Goal: Task Accomplishment & Management: Manage account settings

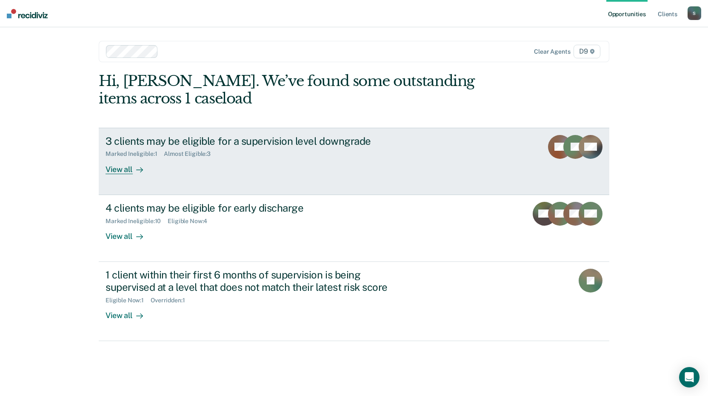
click at [254, 138] on div "3 clients may be eligible for a supervision level downgrade" at bounding box center [255, 141] width 299 height 12
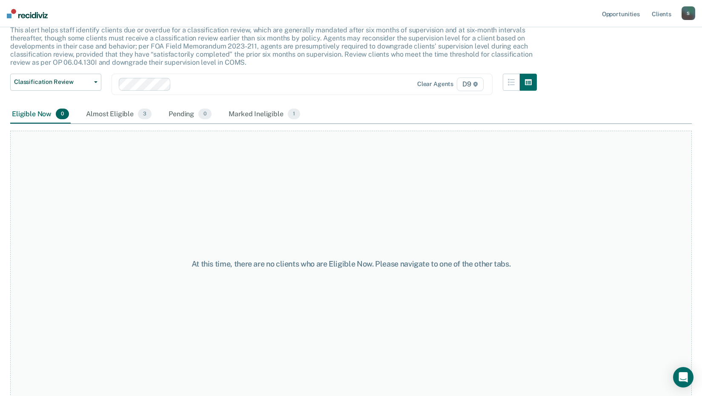
scroll to position [58, 0]
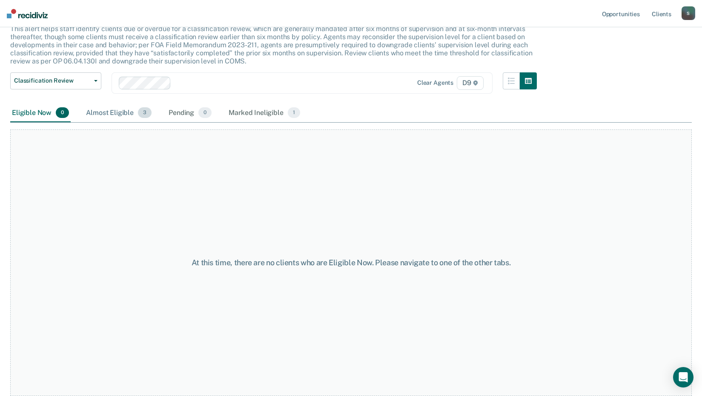
click at [100, 112] on div "Almost Eligible 3" at bounding box center [118, 113] width 69 height 19
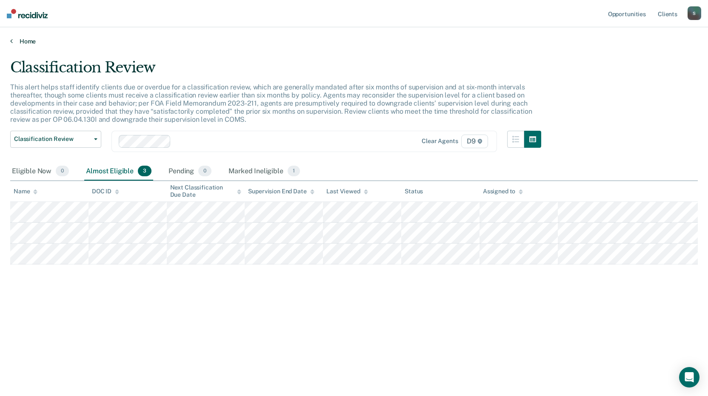
click at [25, 42] on link "Home" at bounding box center [354, 41] width 688 height 8
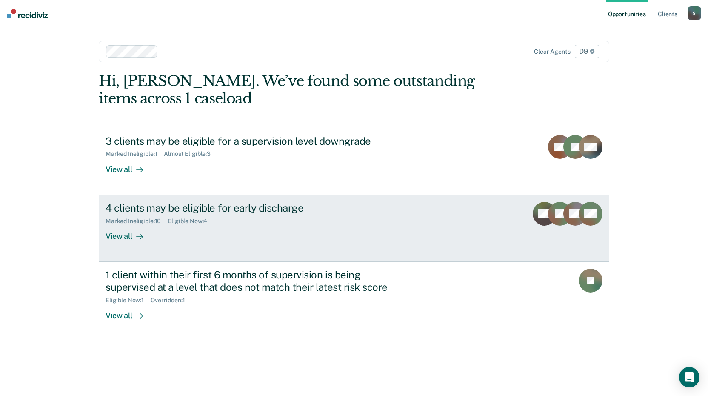
click at [168, 206] on div "4 clients may be eligible for early discharge" at bounding box center [255, 208] width 299 height 12
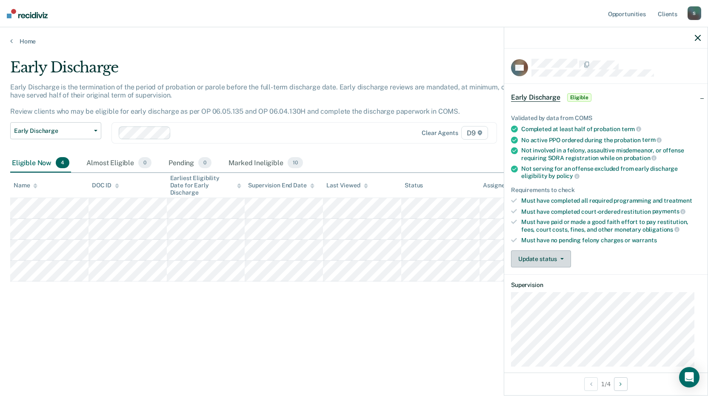
click at [530, 257] on button "Update status" at bounding box center [541, 258] width 60 height 17
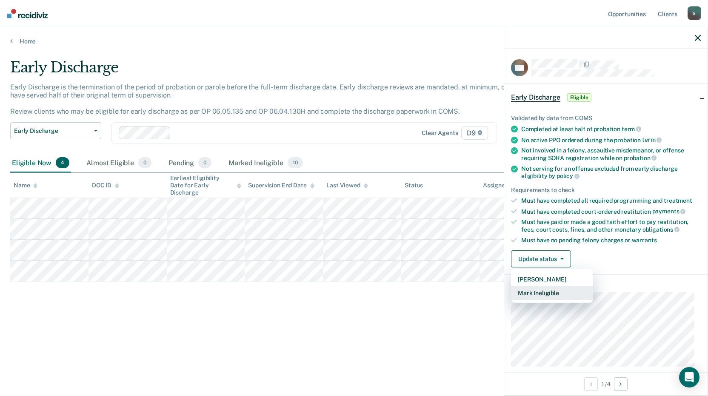
click at [537, 292] on button "Mark Ineligible" at bounding box center [552, 293] width 82 height 14
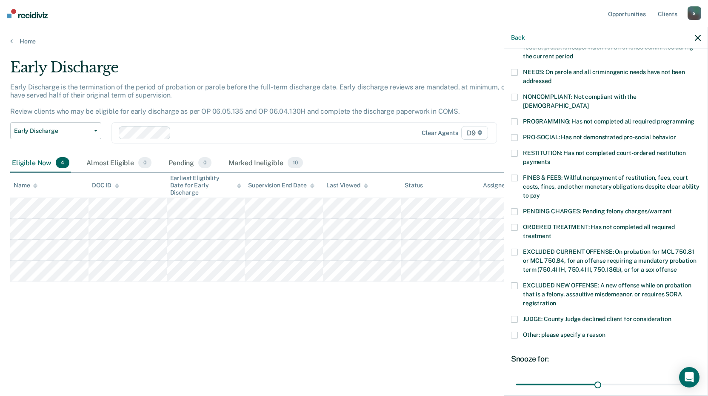
scroll to position [170, 0]
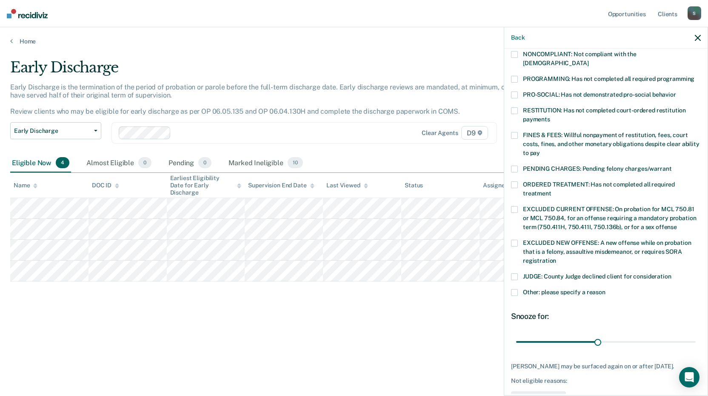
click at [515, 289] on span at bounding box center [514, 292] width 7 height 7
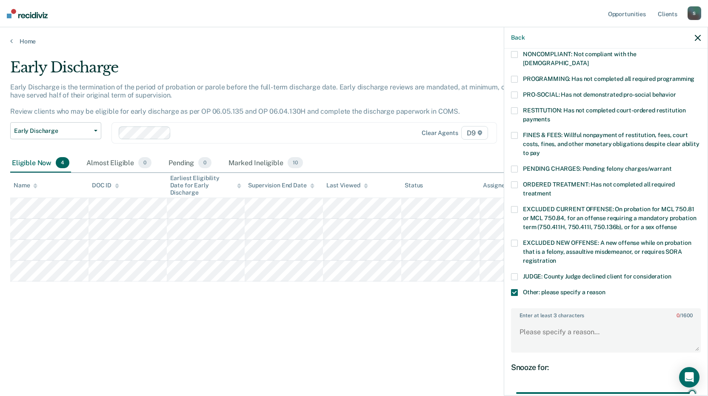
drag, startPoint x: 597, startPoint y: 384, endPoint x: 703, endPoint y: 387, distance: 106.0
type input "65"
click at [696, 387] on input "range" at bounding box center [606, 393] width 180 height 15
click at [575, 328] on textarea "Enter at least 3 characters 0 / 1600" at bounding box center [606, 335] width 188 height 31
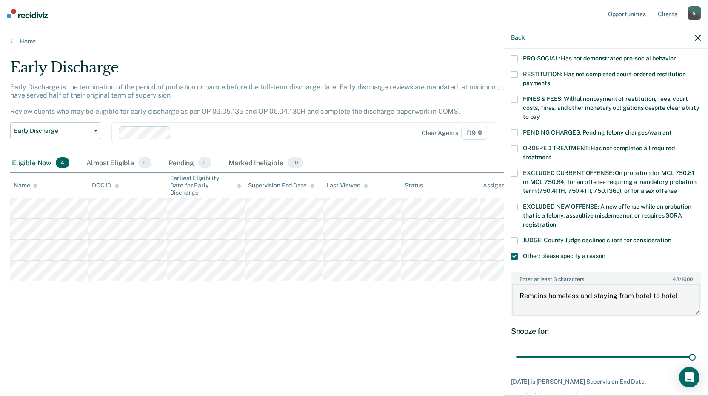
scroll to position [242, 0]
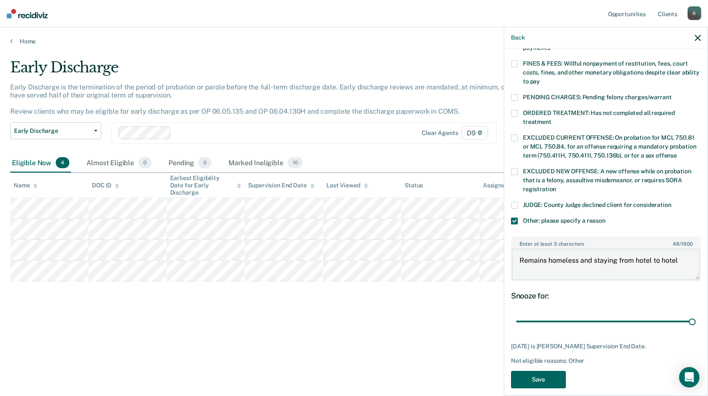
type textarea "Remains homeless and staying from hotel to hotel"
click at [535, 371] on button "Save" at bounding box center [538, 379] width 55 height 17
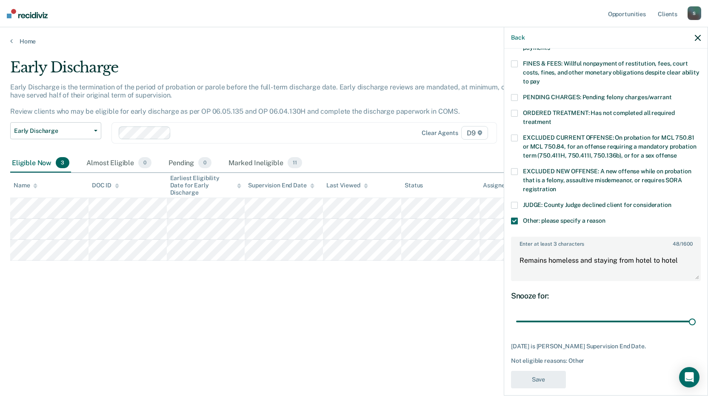
scroll to position [168, 0]
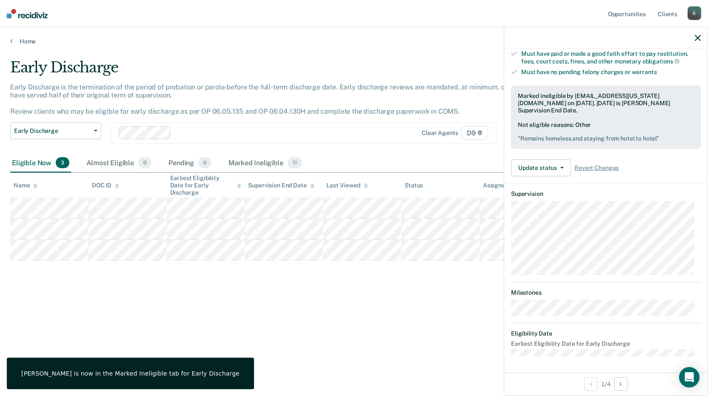
click at [348, 327] on div "Early Discharge Early Discharge is the termination of the period of probation o…" at bounding box center [354, 195] width 688 height 273
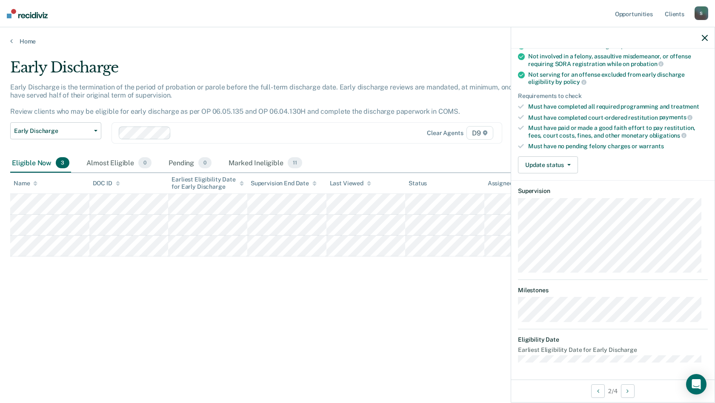
scroll to position [93, 0]
click at [549, 163] on button "Update status" at bounding box center [548, 165] width 60 height 17
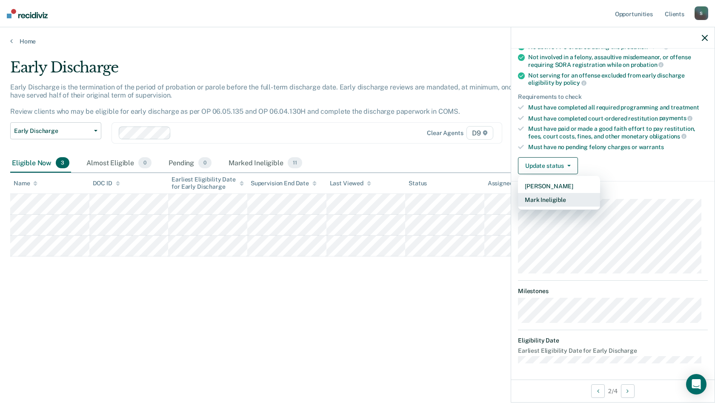
click at [552, 200] on button "Mark Ineligible" at bounding box center [559, 200] width 82 height 14
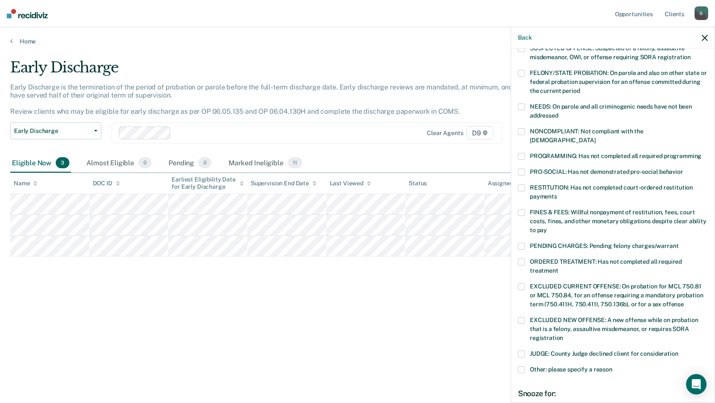
click at [518, 209] on span at bounding box center [521, 212] width 7 height 7
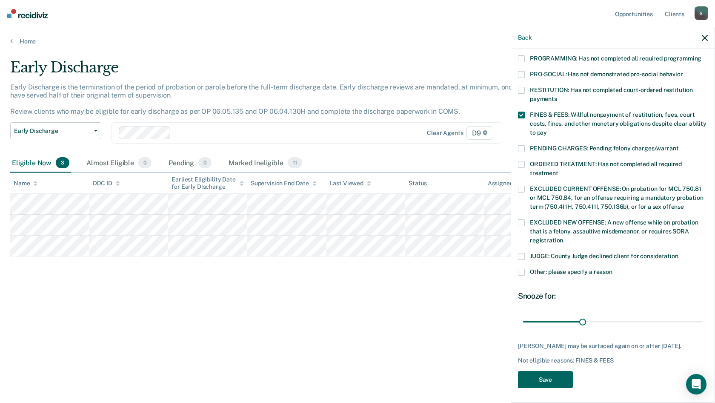
click at [558, 375] on button "Save" at bounding box center [545, 379] width 55 height 17
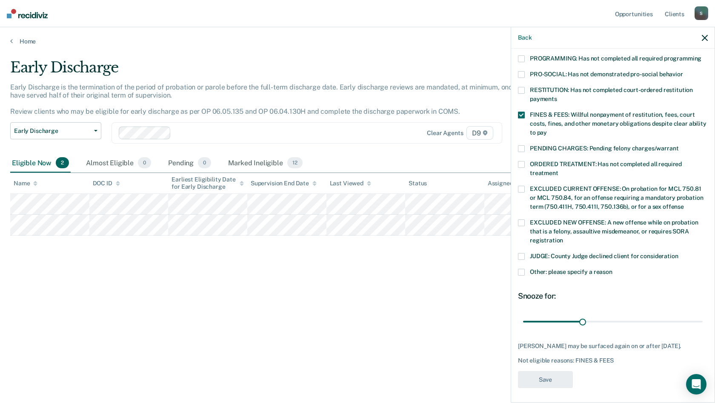
click at [311, 332] on div "Early Discharge Early Discharge is the termination of the period of probation o…" at bounding box center [357, 199] width 695 height 280
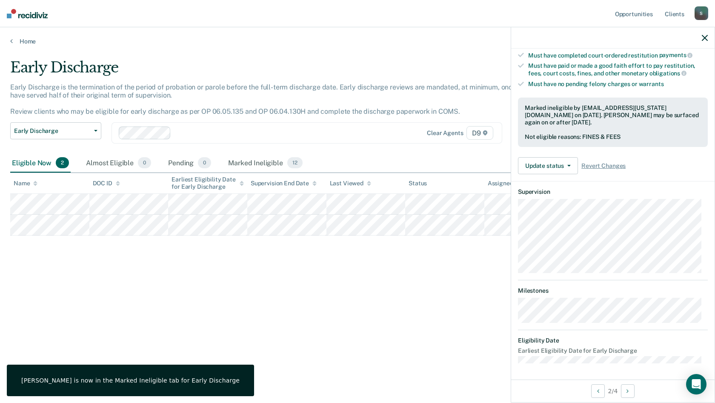
click at [701, 37] on div at bounding box center [612, 37] width 203 height 21
click at [705, 38] on icon "button" at bounding box center [705, 38] width 6 height 6
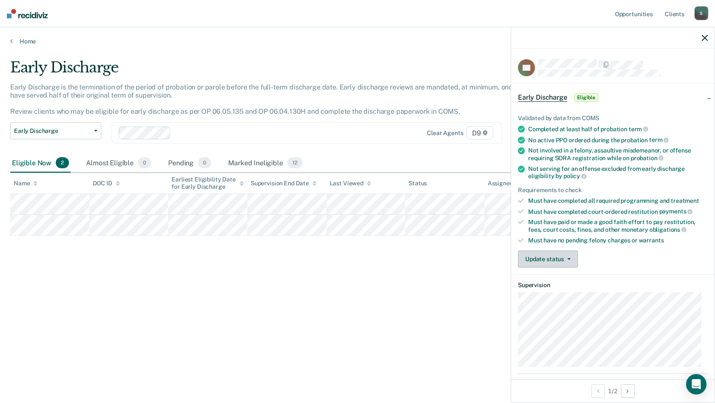
click at [547, 260] on button "Update status" at bounding box center [548, 258] width 60 height 17
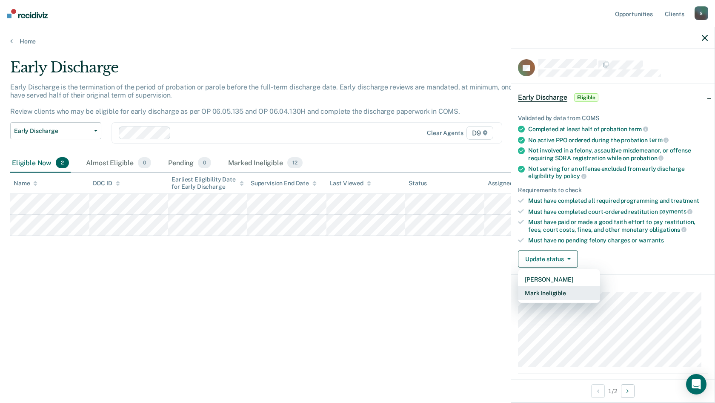
click at [540, 293] on button "Mark Ineligible" at bounding box center [559, 293] width 82 height 14
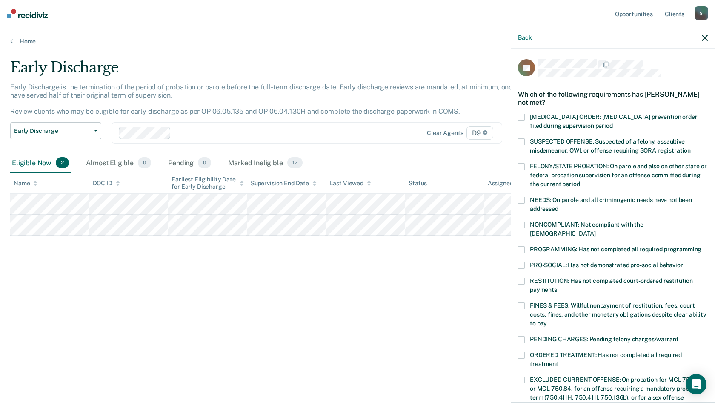
click at [565, 246] on span "PROGRAMMING: Has not completed all required programming" at bounding box center [616, 249] width 172 height 7
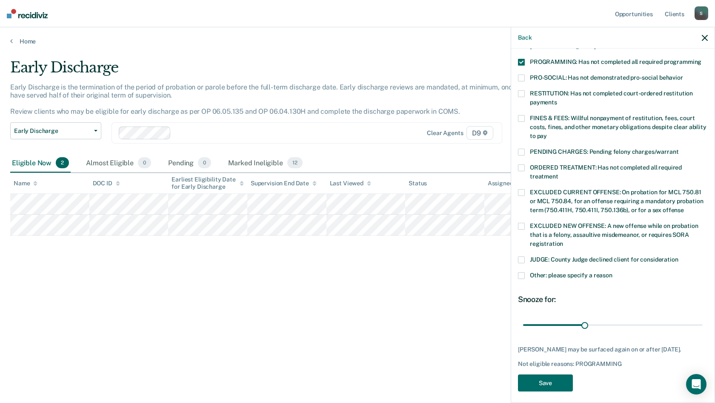
scroll to position [191, 0]
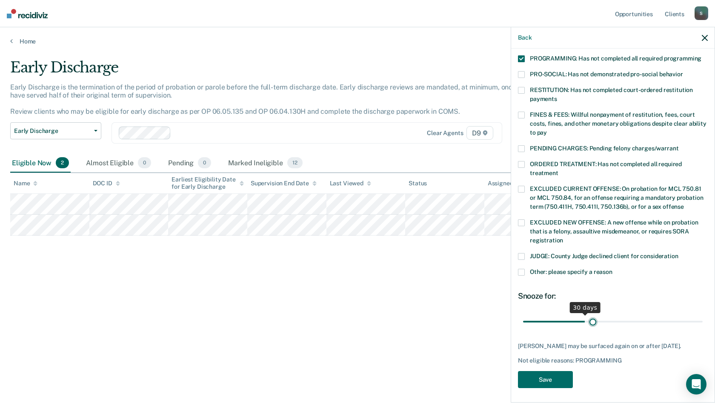
type input "34"
click at [591, 314] on input "range" at bounding box center [613, 321] width 180 height 15
click at [565, 371] on button "Save" at bounding box center [545, 379] width 55 height 17
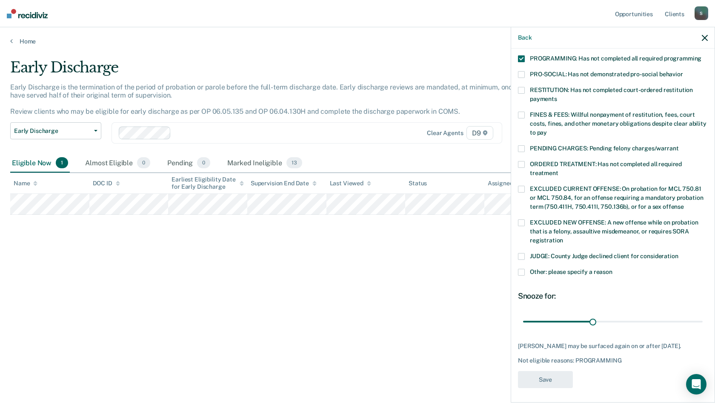
scroll to position [147, 0]
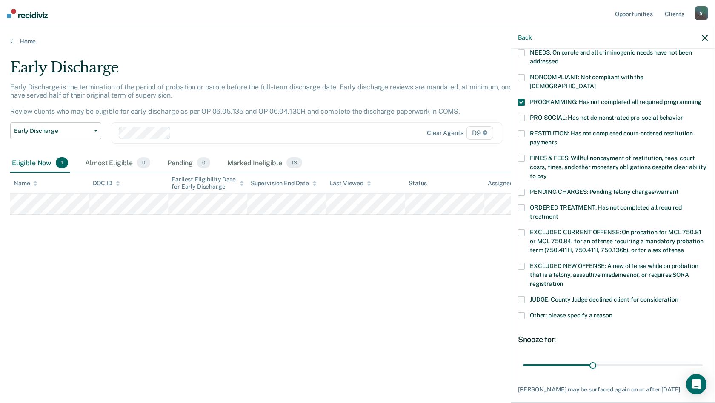
click at [435, 336] on div "Early Discharge Early Discharge is the termination of the period of probation o…" at bounding box center [357, 199] width 695 height 280
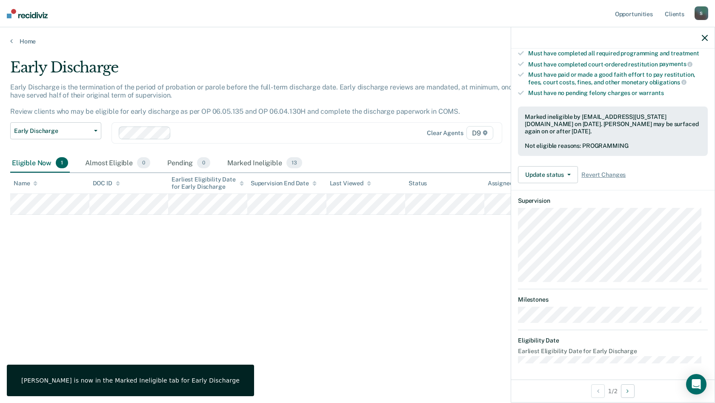
scroll to position [93, 0]
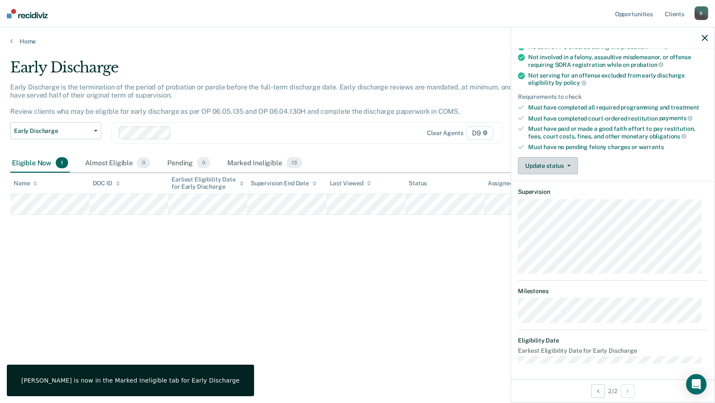
click at [544, 164] on button "Update status" at bounding box center [548, 165] width 60 height 17
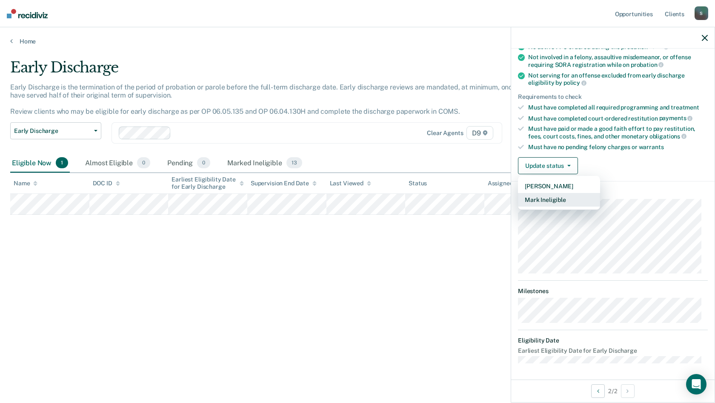
click at [539, 199] on button "Mark Ineligible" at bounding box center [559, 200] width 82 height 14
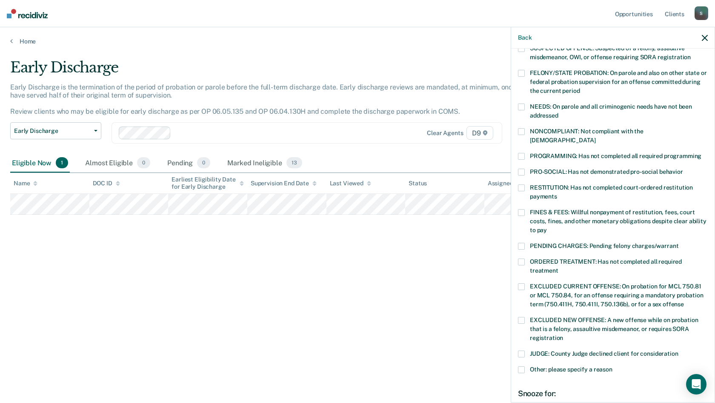
click at [537, 209] on label "FINES & FEES: Willful nonpayment of restitution, fees, court costs, fines, and …" at bounding box center [613, 222] width 190 height 27
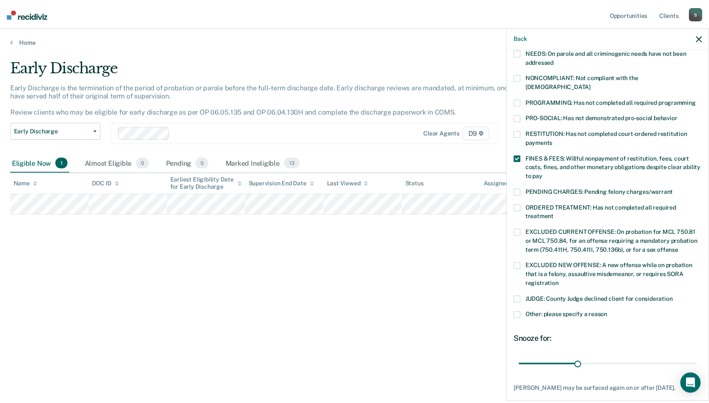
scroll to position [191, 0]
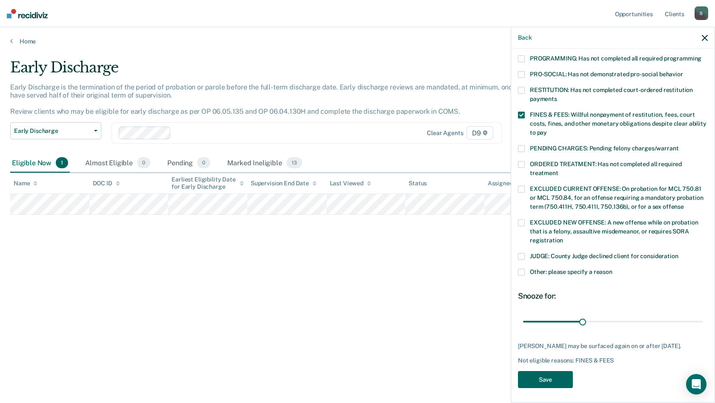
click at [543, 374] on button "Save" at bounding box center [545, 379] width 55 height 17
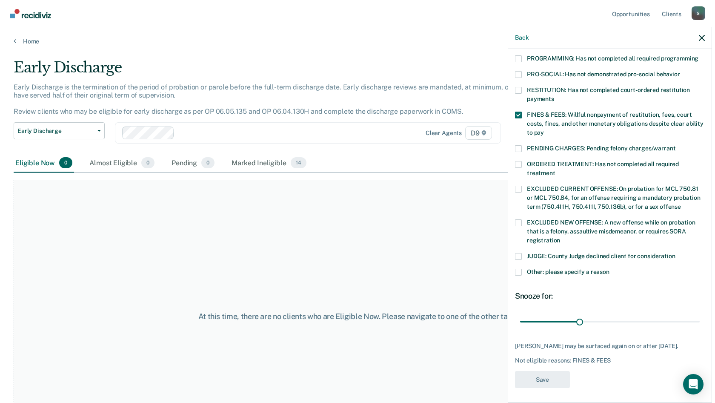
scroll to position [156, 0]
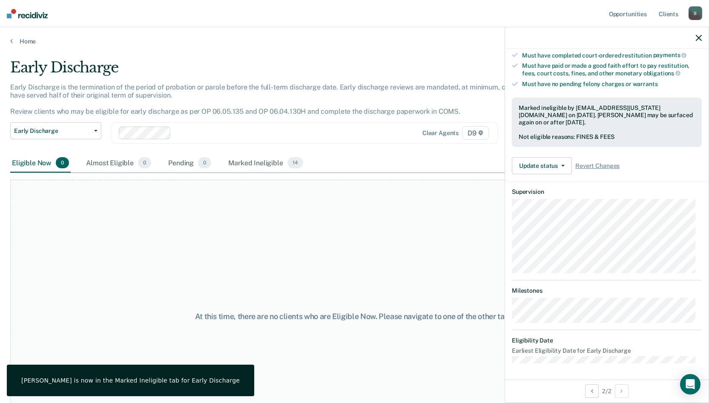
click at [698, 38] on icon "button" at bounding box center [699, 38] width 6 height 6
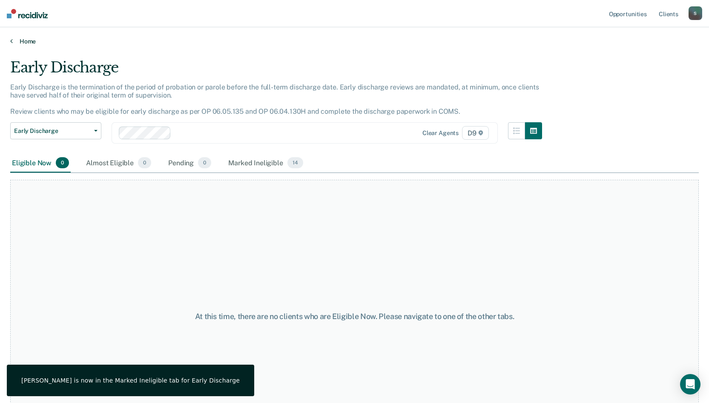
click at [26, 43] on link "Home" at bounding box center [354, 41] width 688 height 8
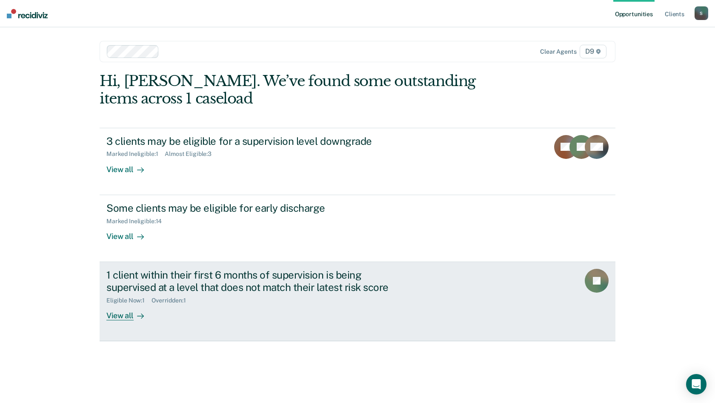
click at [169, 281] on div "1 client within their first 6 months of supervision is being supervised at a le…" at bounding box center [255, 281] width 299 height 25
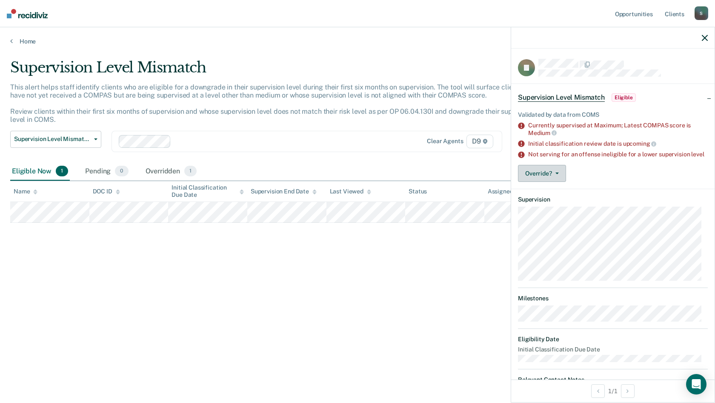
click at [534, 182] on button "Override?" at bounding box center [542, 173] width 48 height 17
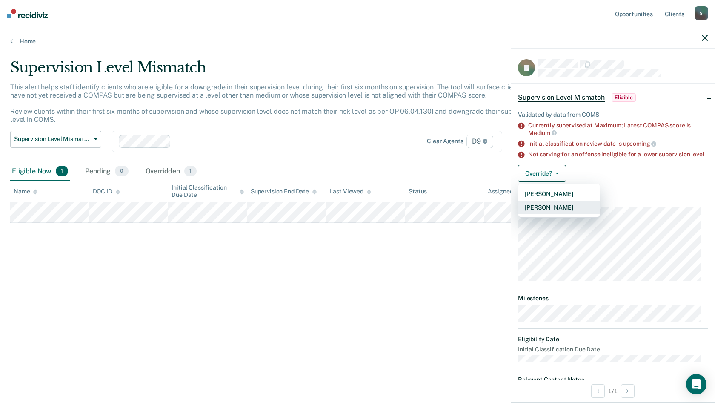
click at [540, 214] on button "[PERSON_NAME]" at bounding box center [559, 207] width 82 height 14
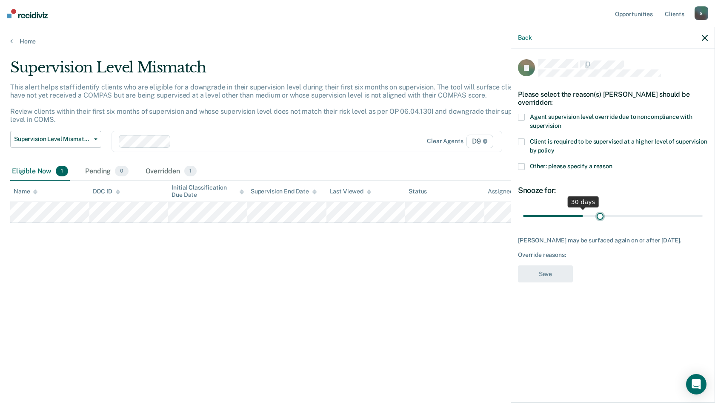
type input "39"
click at [601, 208] on input "range" at bounding box center [613, 215] width 180 height 15
click at [522, 163] on span at bounding box center [521, 166] width 7 height 7
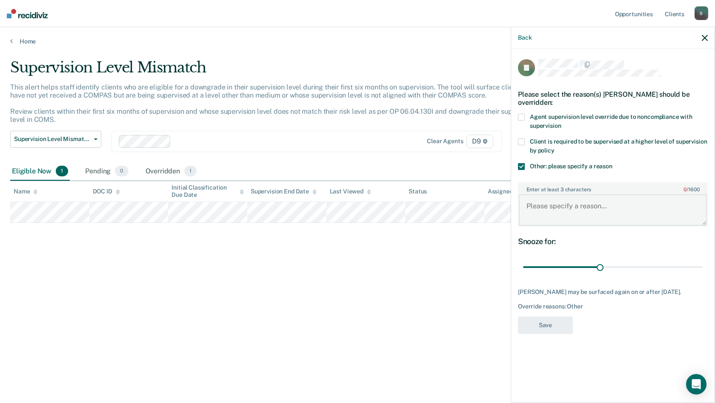
click at [556, 200] on textarea "Enter at least 3 characters 0 / 1600" at bounding box center [613, 209] width 188 height 31
type textarea "Providing inconsistent payments on child support. Lack of willful payments on c…"
click at [550, 316] on button "Save" at bounding box center [545, 324] width 55 height 17
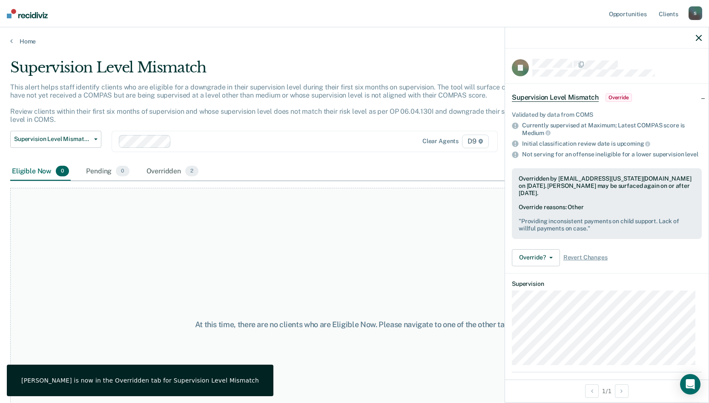
click at [698, 37] on icon "button" at bounding box center [699, 38] width 6 height 6
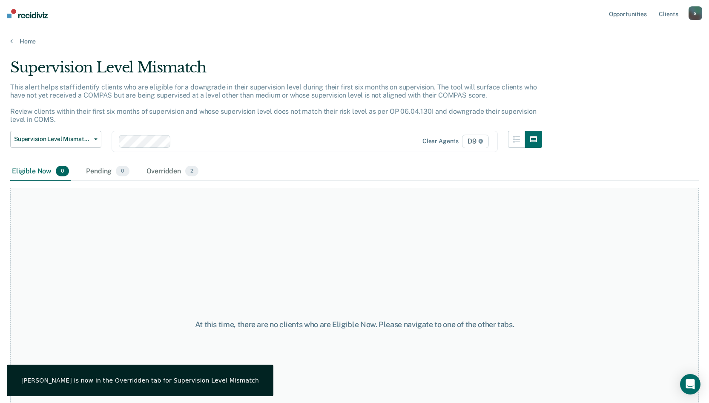
click at [180, 233] on div "At this time, there are no clients who are Eligible Now. Please navigate to one…" at bounding box center [354, 324] width 688 height 273
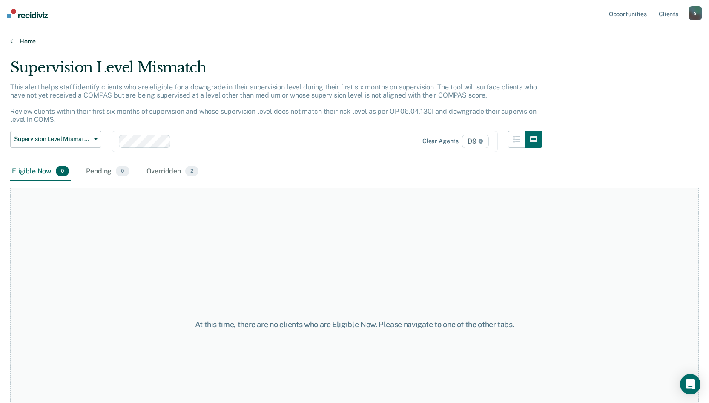
click at [24, 42] on link "Home" at bounding box center [354, 41] width 688 height 8
